Goal: Transaction & Acquisition: Purchase product/service

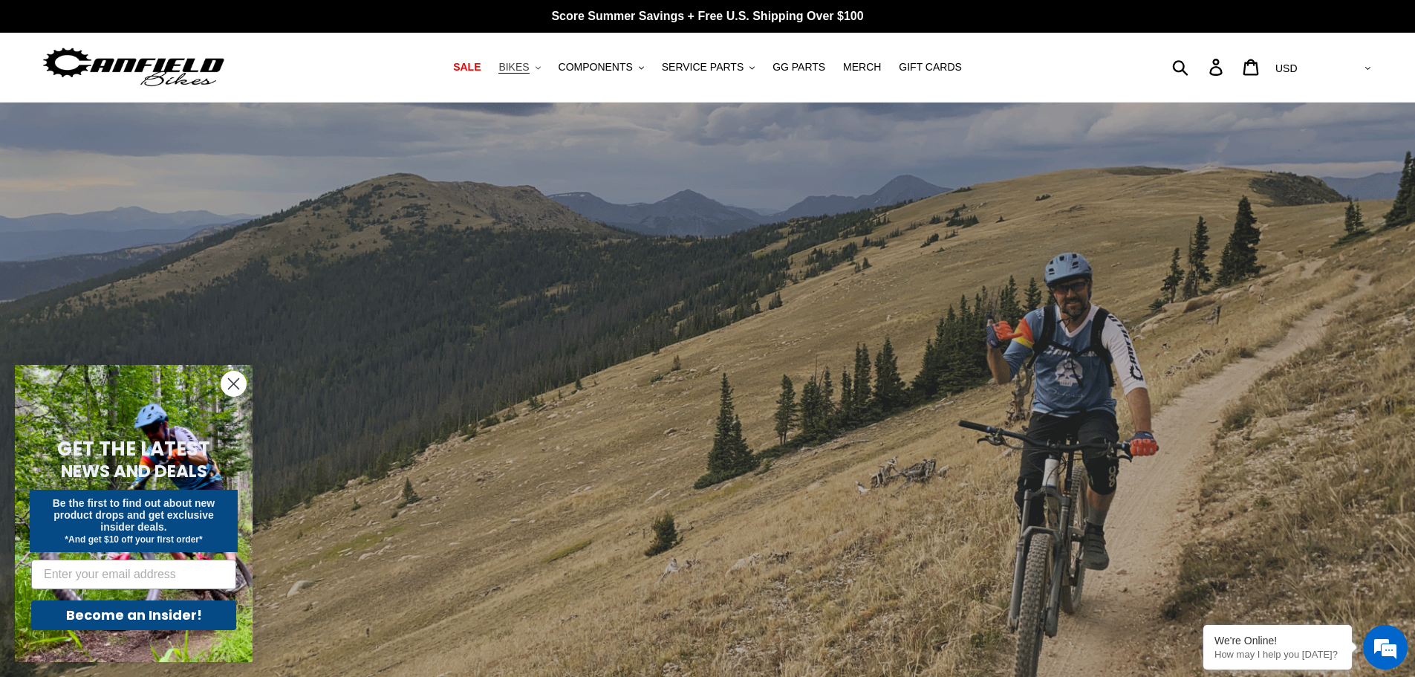
click at [548, 67] on button "BIKES .cls-1{fill:#231f20}" at bounding box center [519, 67] width 56 height 20
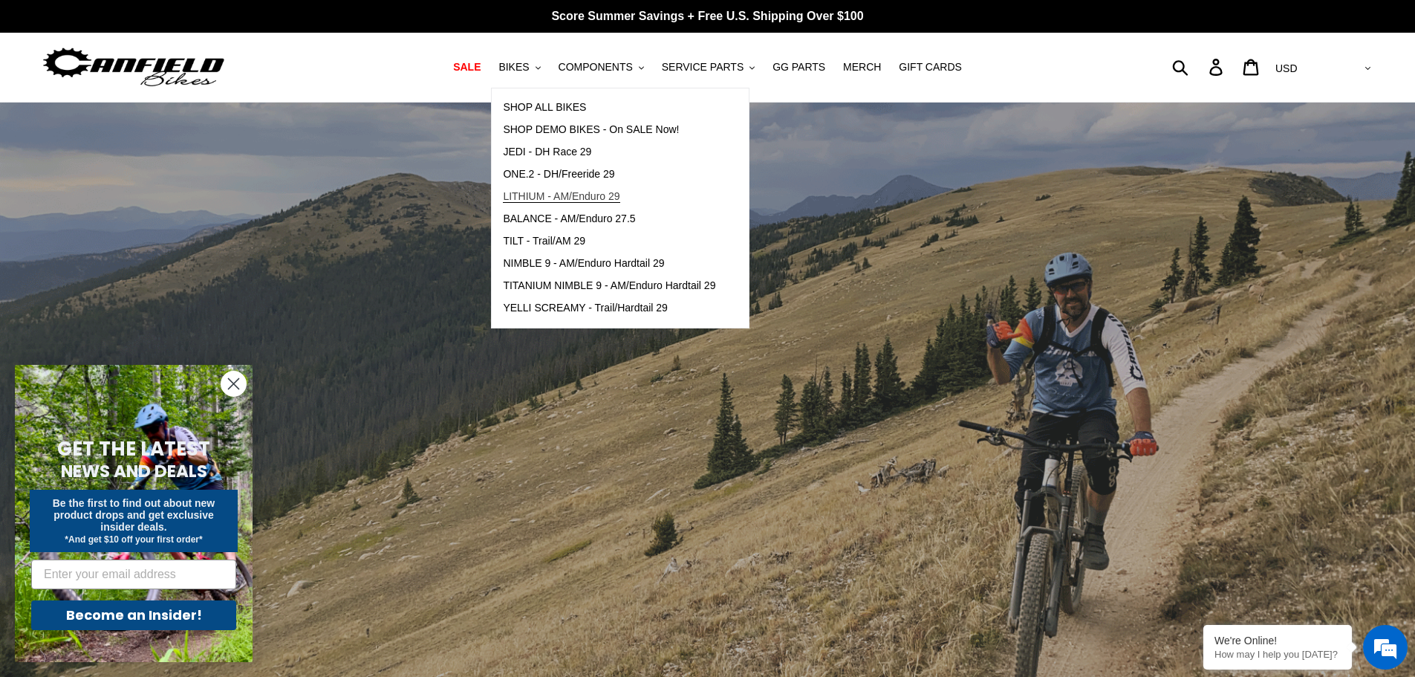
click at [607, 202] on span "LITHIUM - AM/Enduro 29" at bounding box center [561, 196] width 117 height 13
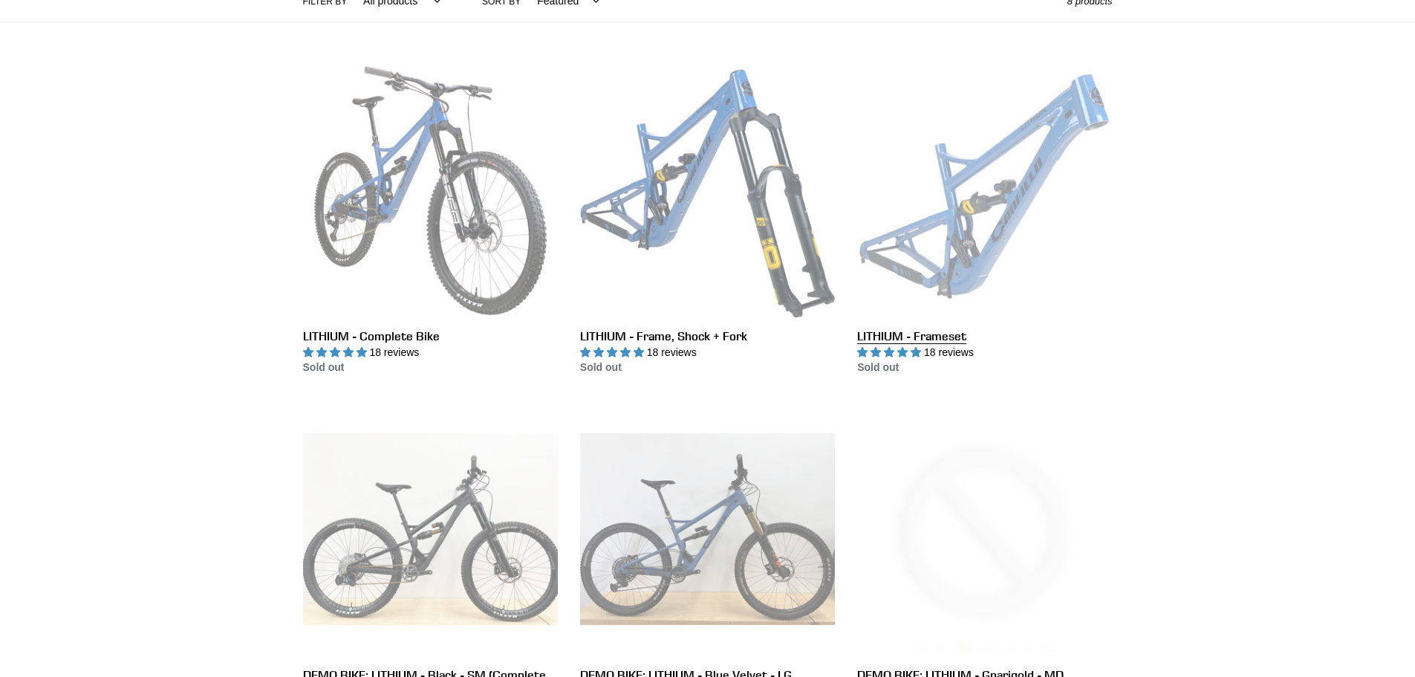
click at [1032, 208] on link "LITHIUM - Frameset" at bounding box center [984, 219] width 255 height 313
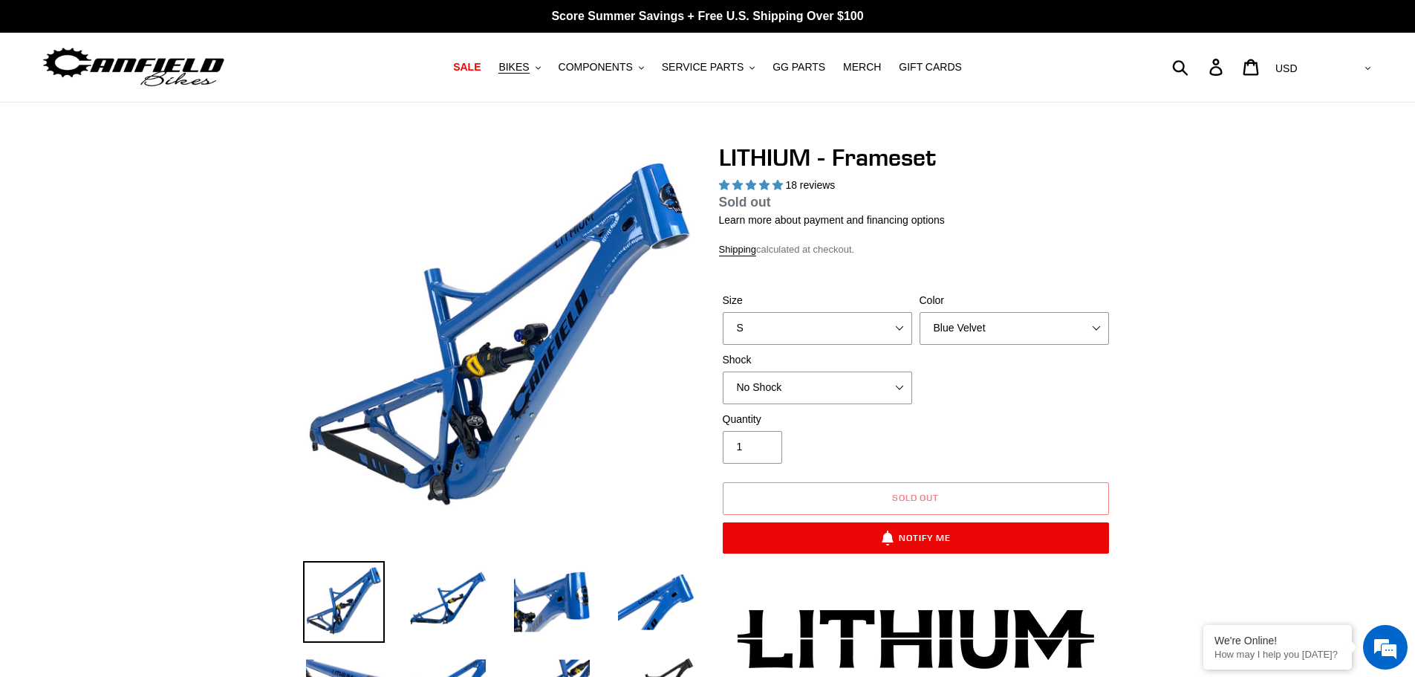
scroll to position [372, 0]
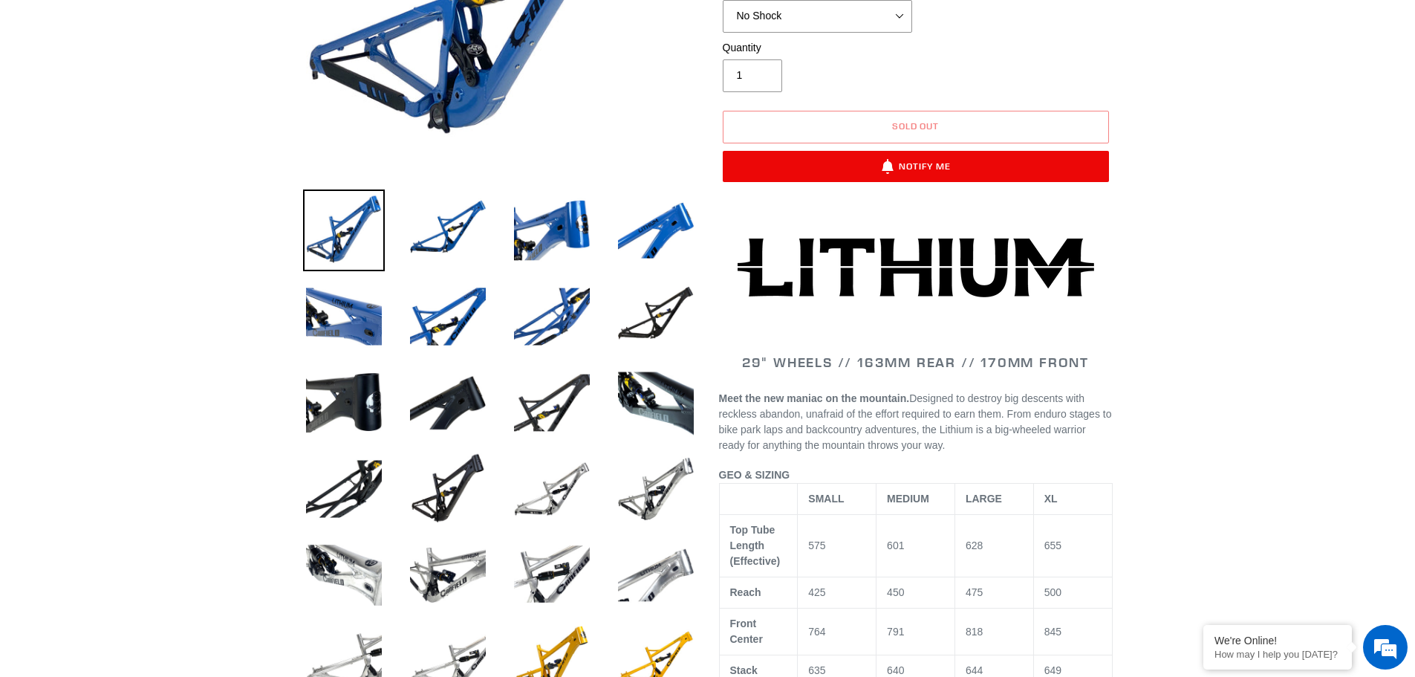
select select "highest-rating"
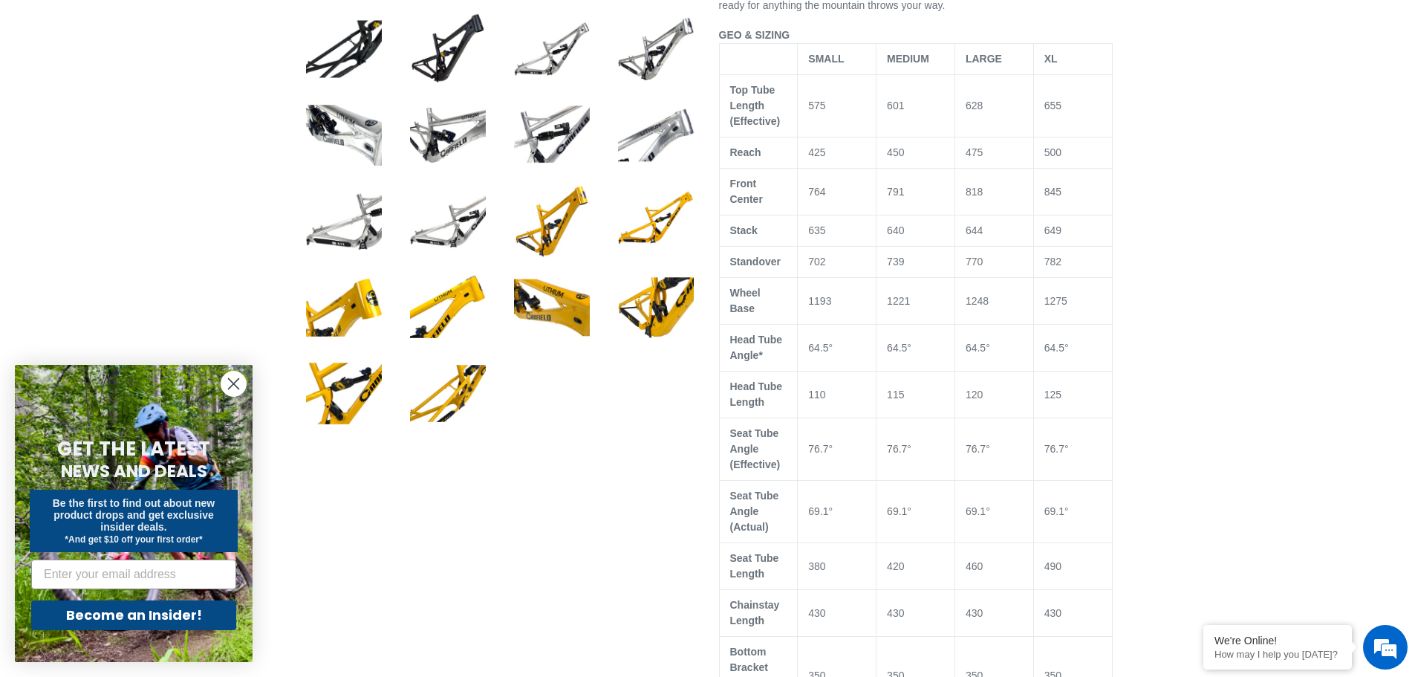
scroll to position [0, 0]
